Goal: Transaction & Acquisition: Purchase product/service

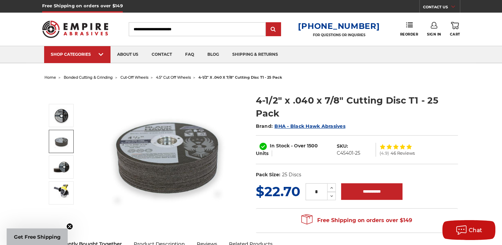
click at [54, 141] on img at bounding box center [61, 141] width 17 height 17
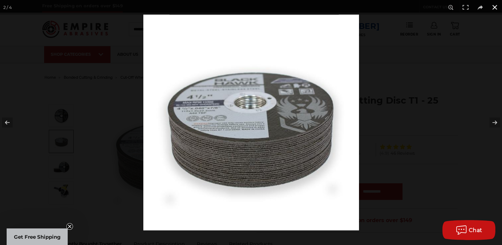
click at [491, 6] on button at bounding box center [494, 7] width 15 height 15
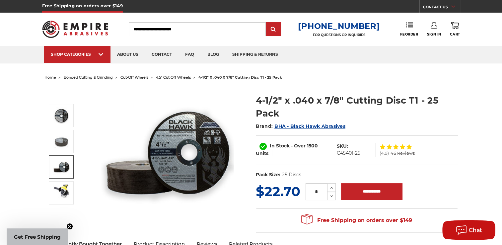
click at [68, 171] on img at bounding box center [61, 167] width 17 height 17
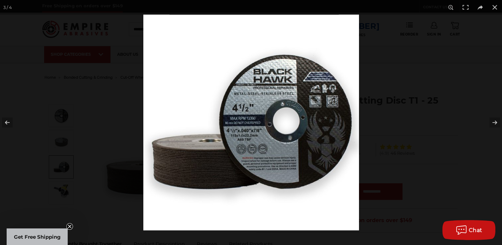
click at [245, 137] on img at bounding box center [251, 123] width 216 height 216
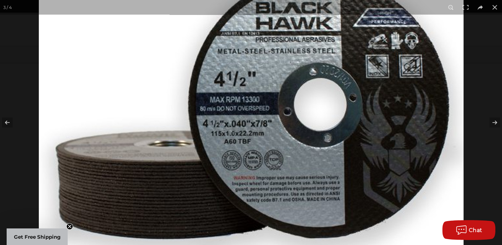
click at [264, 137] on img at bounding box center [251, 107] width 425 height 425
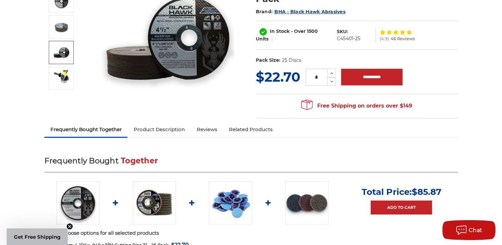
scroll to position [166, 0]
